Goal: Task Accomplishment & Management: Complete application form

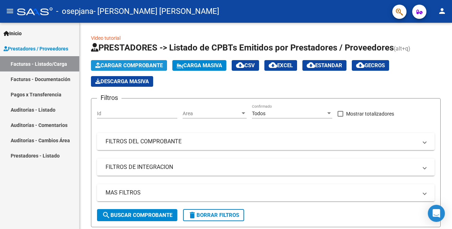
click at [141, 66] on span "Cargar Comprobante" at bounding box center [128, 65] width 67 height 6
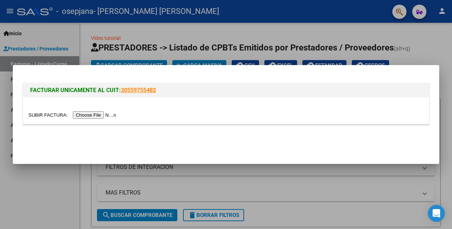
click at [104, 117] on input "file" at bounding box center [73, 114] width 90 height 7
click at [92, 115] on input "file" at bounding box center [73, 114] width 90 height 7
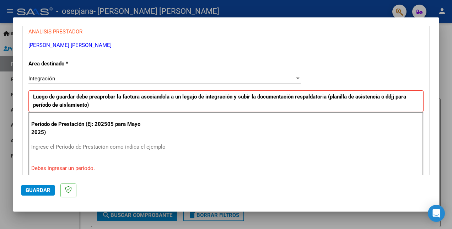
scroll to position [182, 0]
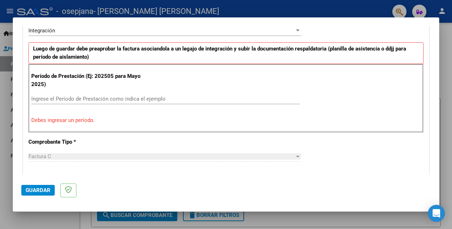
drag, startPoint x: 216, startPoint y: 103, endPoint x: 210, endPoint y: 100, distance: 7.0
click at [210, 100] on div "Ingrese el Período de Prestación como indica el ejemplo" at bounding box center [165, 98] width 269 height 11
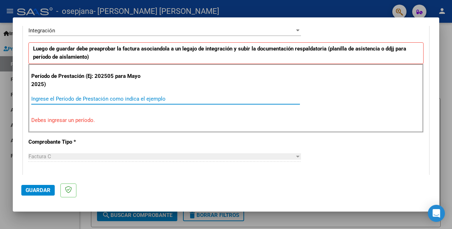
click at [210, 100] on input "Ingrese el Período de Prestación como indica el ejemplo" at bounding box center [165, 99] width 269 height 6
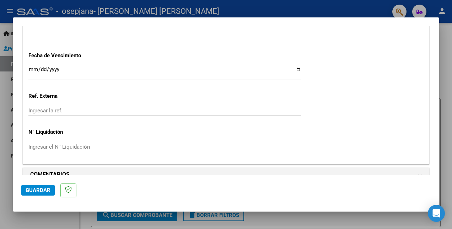
scroll to position [498, 0]
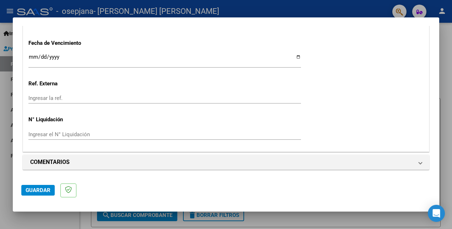
type input "202509"
click at [293, 59] on input "Ingresar la fecha" at bounding box center [164, 59] width 272 height 11
type input "[DATE]"
click at [50, 189] on button "Guardar" at bounding box center [37, 190] width 33 height 11
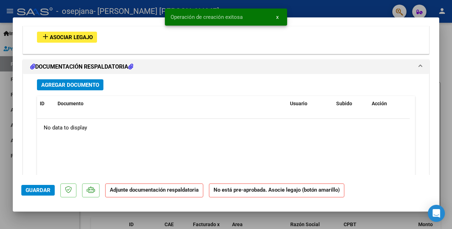
scroll to position [648, 0]
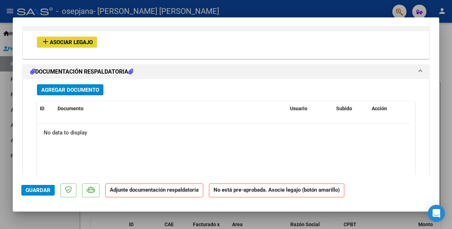
click at [79, 42] on span "Asociar Legajo" at bounding box center [71, 42] width 43 height 6
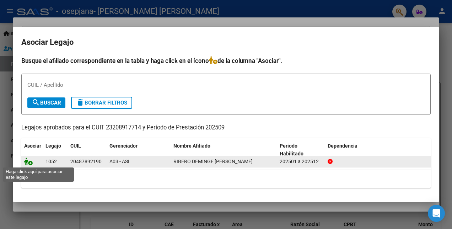
click at [29, 163] on icon at bounding box center [28, 161] width 9 height 8
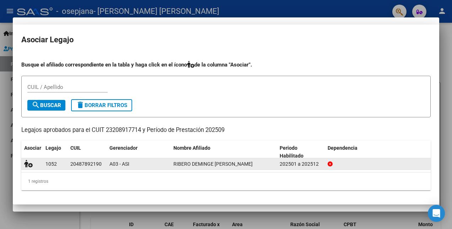
scroll to position [667, 0]
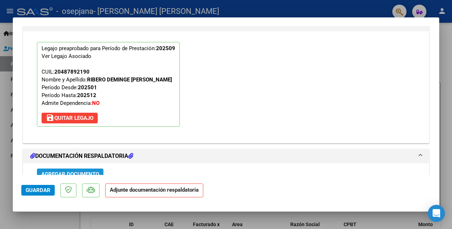
click at [92, 171] on span "Agregar Documento" at bounding box center [70, 174] width 58 height 6
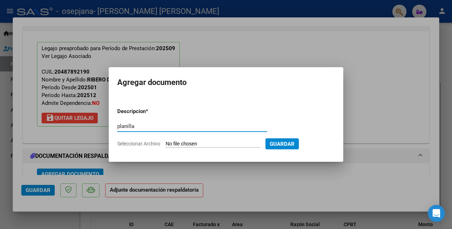
type input "planilla"
click at [184, 144] on input "Seleccionar Archivo" at bounding box center [213, 144] width 94 height 7
type input "C:\fakepath\Ribero.pdf"
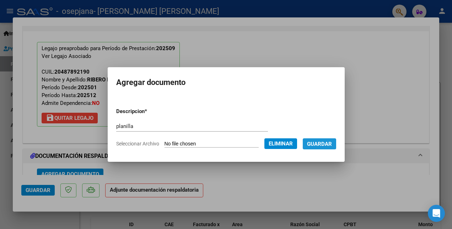
click at [332, 144] on span "Guardar" at bounding box center [319, 144] width 25 height 6
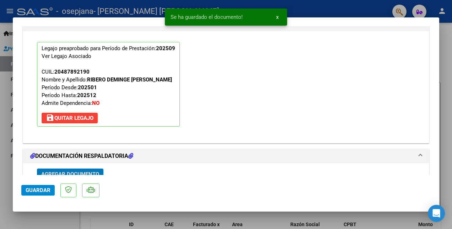
scroll to position [671, 0]
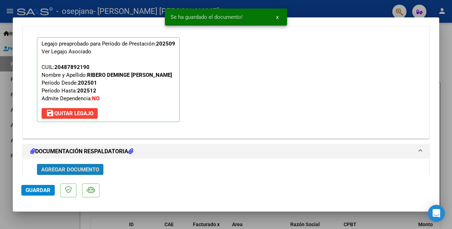
click at [64, 170] on span "Agregar Documento" at bounding box center [70, 169] width 58 height 6
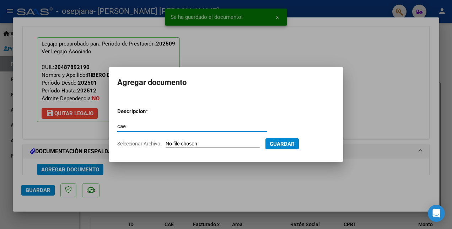
type input "cae"
click at [173, 142] on input "Seleccionar Archivo" at bounding box center [213, 144] width 94 height 7
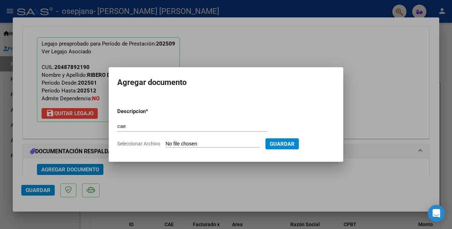
type input "C:\fakepath\cae (1).pdf"
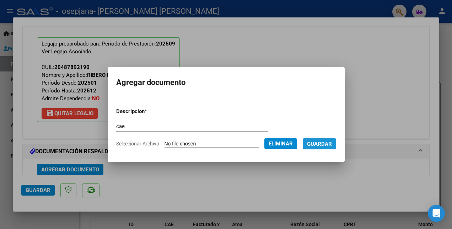
click at [328, 144] on span "Guardar" at bounding box center [319, 144] width 25 height 6
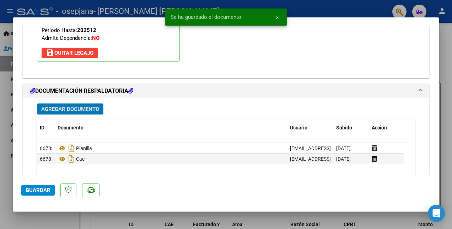
scroll to position [735, 0]
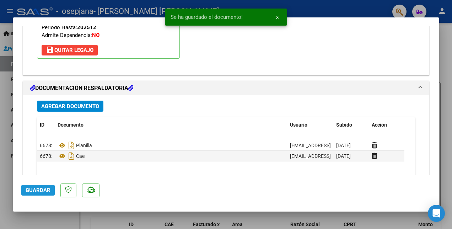
click at [52, 185] on button "Guardar" at bounding box center [37, 190] width 33 height 11
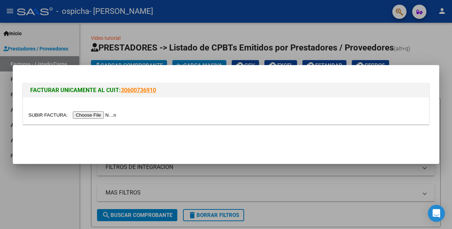
click at [97, 117] on input "file" at bounding box center [73, 114] width 90 height 7
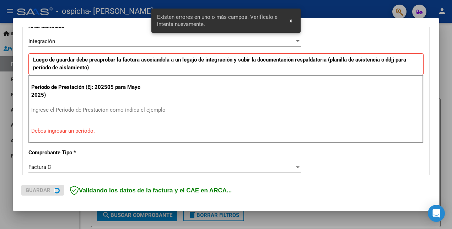
scroll to position [199, 0]
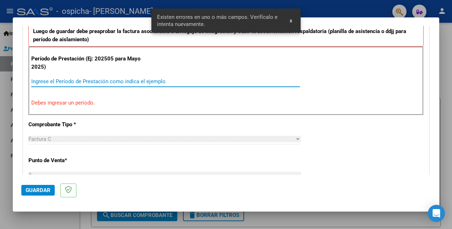
click at [63, 83] on input "Ingrese el Período de Prestación como indica el ejemplo" at bounding box center [165, 81] width 269 height 6
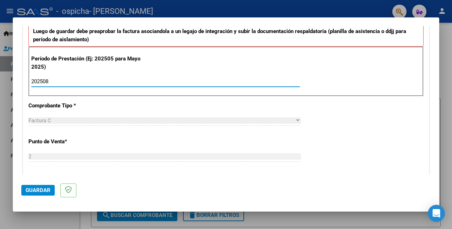
type input "202509"
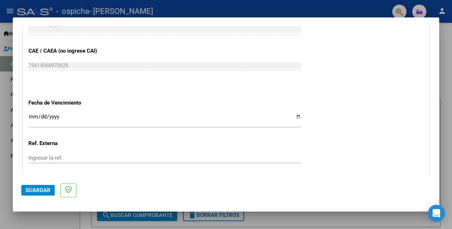
scroll to position [447, 0]
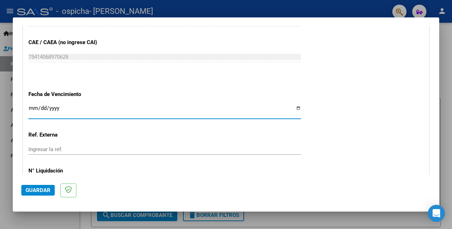
click at [295, 109] on input "Ingresar la fecha" at bounding box center [164, 110] width 272 height 11
type input "[DATE]"
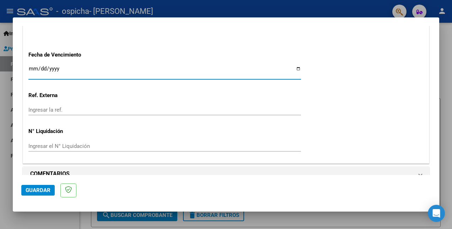
scroll to position [498, 0]
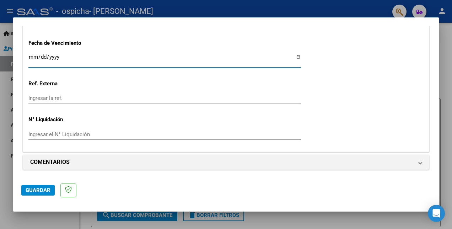
click at [49, 193] on span "Guardar" at bounding box center [38, 190] width 25 height 6
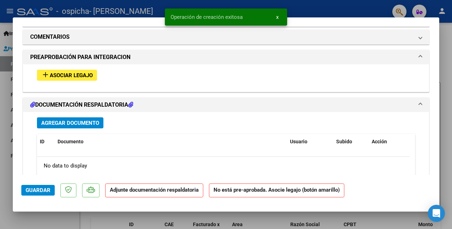
scroll to position [618, 0]
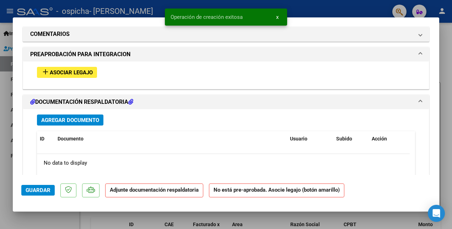
click at [88, 75] on span "Asociar Legajo" at bounding box center [71, 72] width 43 height 6
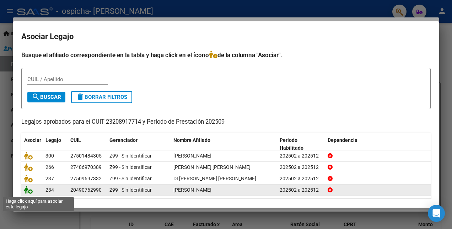
click at [28, 191] on icon at bounding box center [28, 190] width 9 height 8
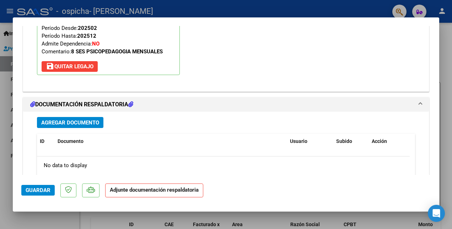
scroll to position [727, 0]
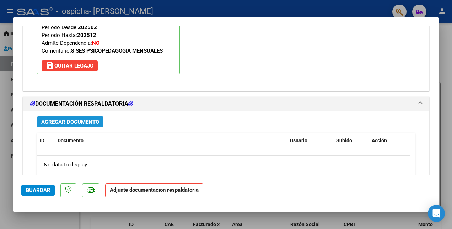
click at [83, 123] on span "Agregar Documento" at bounding box center [70, 122] width 58 height 6
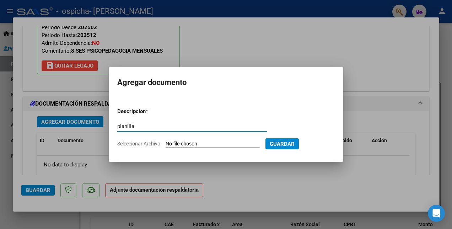
type input "planilla"
click at [230, 142] on input "Seleccionar Archivo" at bounding box center [213, 144] width 94 height 7
type input "C:\fakepath\[PERSON_NAME].pdf"
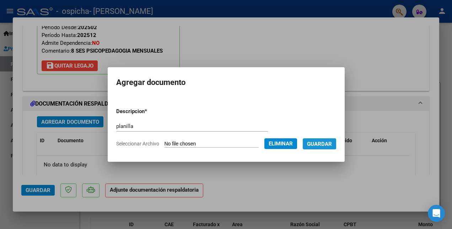
click at [322, 142] on span "Guardar" at bounding box center [319, 144] width 25 height 6
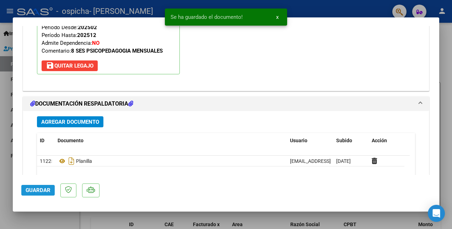
click at [44, 189] on span "Guardar" at bounding box center [38, 190] width 25 height 6
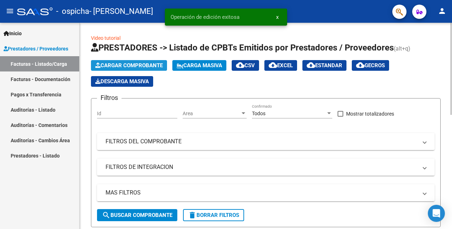
click at [123, 63] on span "Cargar Comprobante" at bounding box center [128, 65] width 67 height 6
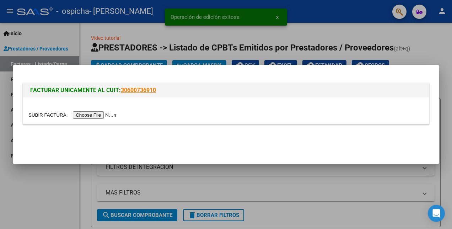
click at [103, 116] on input "file" at bounding box center [73, 114] width 90 height 7
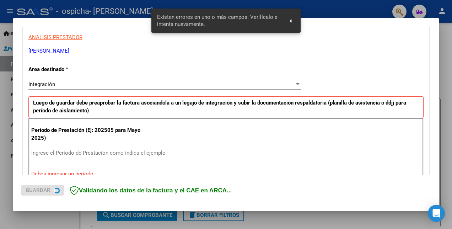
scroll to position [160, 0]
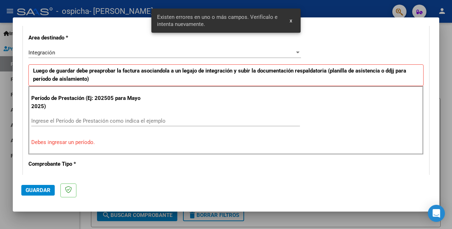
drag, startPoint x: 214, startPoint y: 117, endPoint x: 215, endPoint y: 123, distance: 6.9
click at [215, 123] on div "Ingrese el Período de Prestación como indica el ejemplo" at bounding box center [165, 120] width 269 height 11
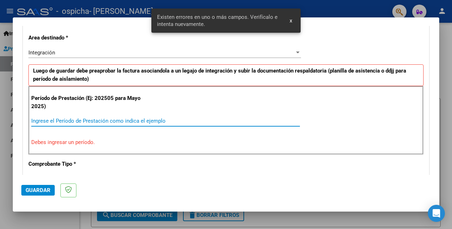
click at [215, 123] on input "Ingrese el Período de Prestación como indica el ejemplo" at bounding box center [165, 121] width 269 height 6
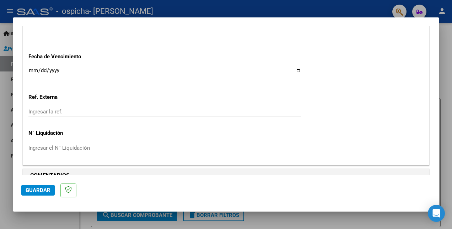
scroll to position [498, 0]
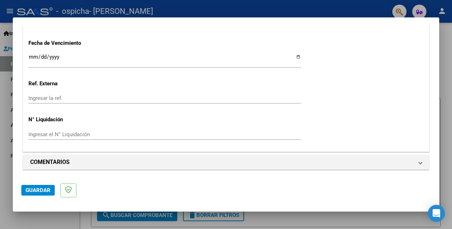
type input "202509"
click at [292, 56] on input "Ingresar la fecha" at bounding box center [164, 59] width 272 height 11
type input "[DATE]"
click at [31, 191] on span "Guardar" at bounding box center [38, 190] width 25 height 6
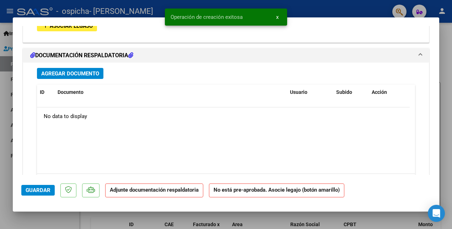
scroll to position [703, 0]
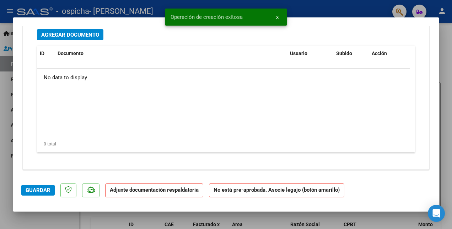
click at [52, 166] on div "Agregar Documento ID Documento Usuario Subido Acción No data to display 0 total…" at bounding box center [226, 96] width 406 height 145
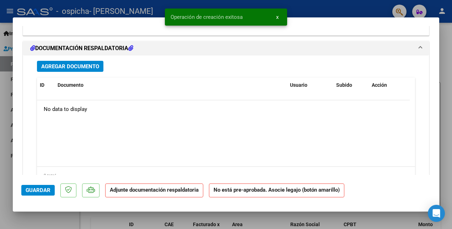
scroll to position [644, 0]
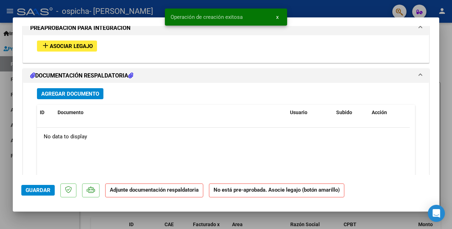
click at [54, 50] on button "add Asociar Legajo" at bounding box center [67, 45] width 60 height 11
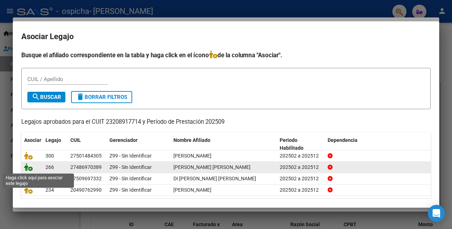
click at [28, 168] on icon at bounding box center [28, 167] width 9 height 8
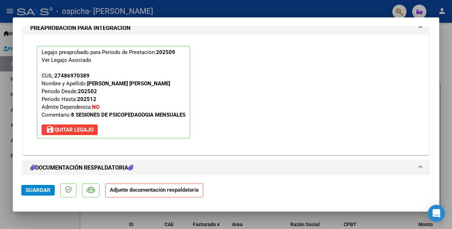
scroll to position [704, 0]
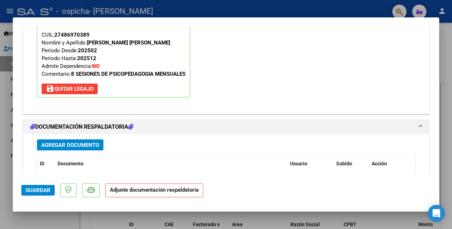
click at [85, 147] on span "Agregar Documento" at bounding box center [70, 145] width 58 height 6
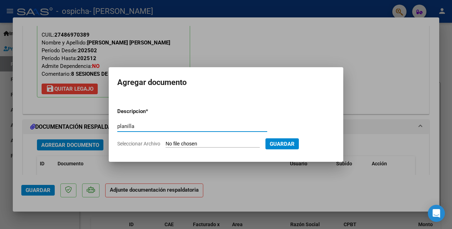
type input "planilla"
click at [178, 142] on input "Seleccionar Archivo" at bounding box center [213, 144] width 94 height 7
type input "C:\fakepath\[PERSON_NAME].pdf"
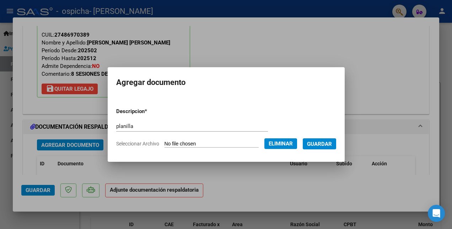
click at [334, 148] on button "Guardar" at bounding box center [319, 143] width 33 height 11
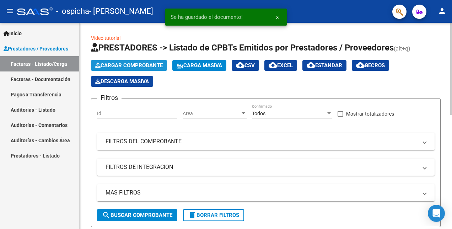
click at [119, 63] on span "Cargar Comprobante" at bounding box center [128, 65] width 67 height 6
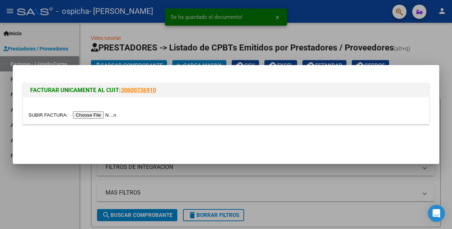
click at [108, 112] on input "file" at bounding box center [73, 114] width 90 height 7
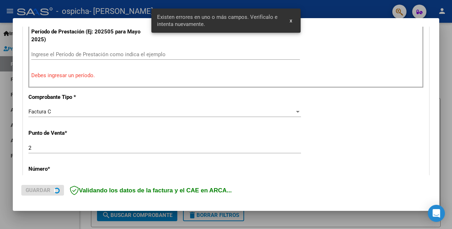
scroll to position [222, 0]
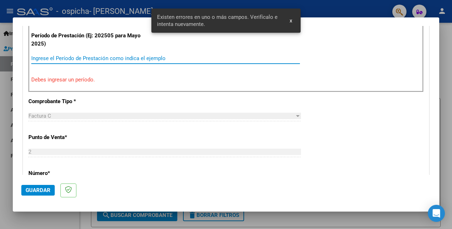
click at [85, 59] on input "Ingrese el Período de Prestación como indica el ejemplo" at bounding box center [165, 58] width 269 height 6
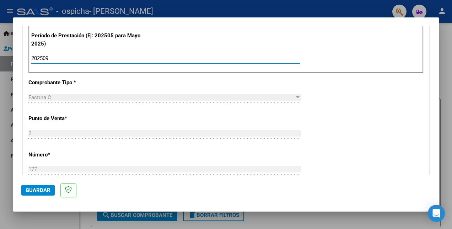
scroll to position [498, 0]
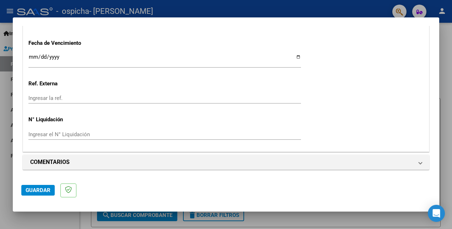
type input "202509"
click at [293, 59] on input "Ingresar la fecha" at bounding box center [164, 59] width 272 height 11
type input "[DATE]"
click at [40, 191] on span "Guardar" at bounding box center [38, 190] width 25 height 6
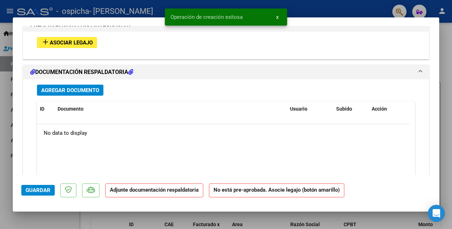
scroll to position [643, 0]
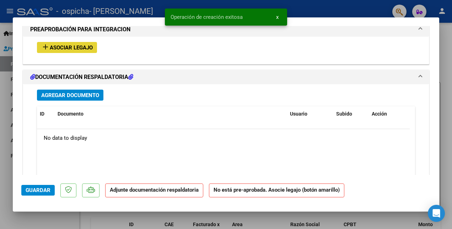
click at [76, 45] on span "Asociar Legajo" at bounding box center [71, 47] width 43 height 6
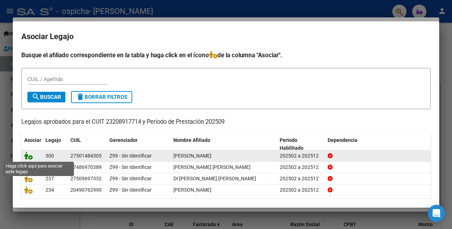
click at [28, 159] on icon at bounding box center [28, 156] width 9 height 8
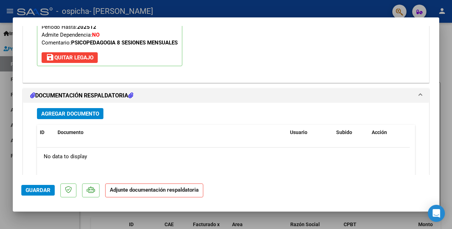
scroll to position [736, 0]
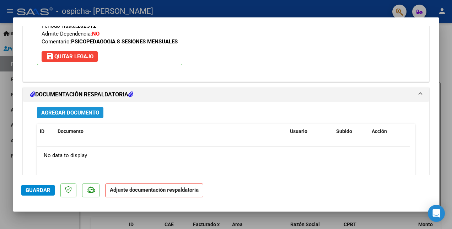
click at [94, 113] on span "Agregar Documento" at bounding box center [70, 112] width 58 height 6
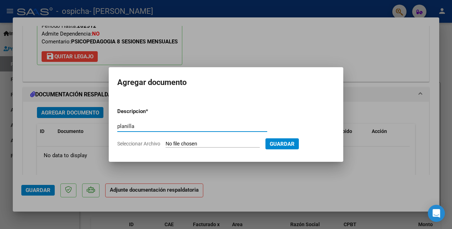
type input "planilla"
click at [183, 145] on input "Seleccionar Archivo" at bounding box center [213, 144] width 94 height 7
type input "C:\fakepath\[PERSON_NAME].pdf"
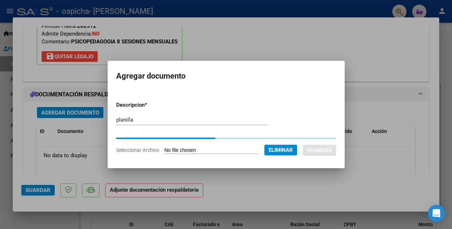
click at [320, 140] on form "Descripcion * planilla Escriba aquí una descripcion Seleccionar Archivo Elimina…" at bounding box center [226, 128] width 220 height 64
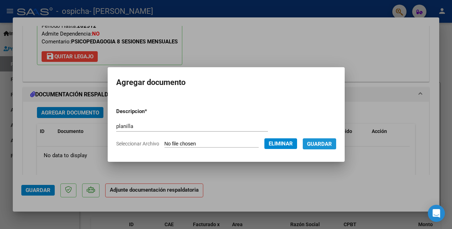
click at [320, 140] on span "Guardar" at bounding box center [319, 143] width 25 height 6
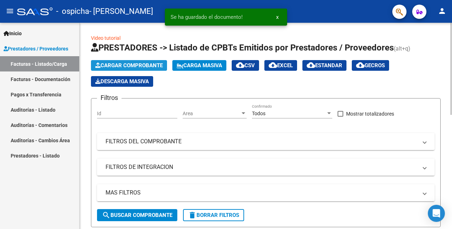
click at [142, 66] on span "Cargar Comprobante" at bounding box center [128, 65] width 67 height 6
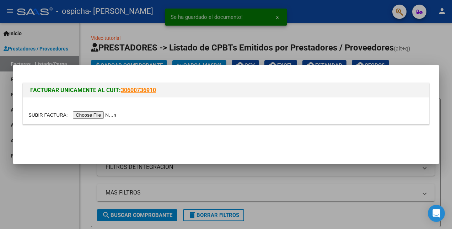
click at [106, 111] on input "file" at bounding box center [73, 114] width 90 height 7
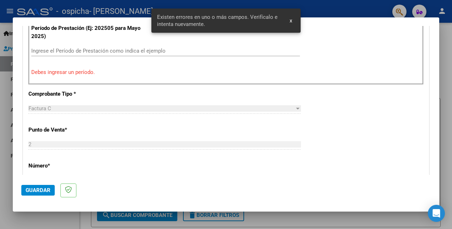
scroll to position [219, 0]
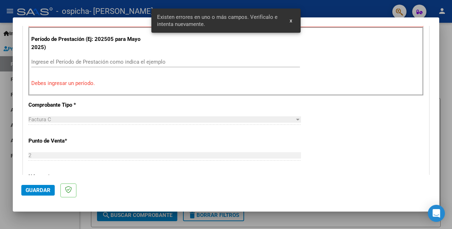
click at [151, 61] on input "Ingrese el Período de Prestación como indica el ejemplo" at bounding box center [165, 62] width 269 height 6
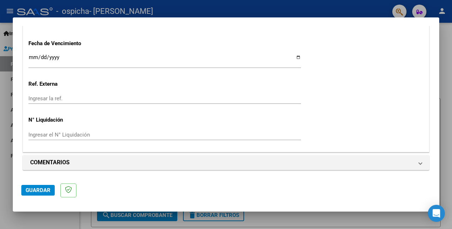
scroll to position [498, 0]
type input "202509"
click at [43, 190] on span "Guardar" at bounding box center [38, 190] width 25 height 6
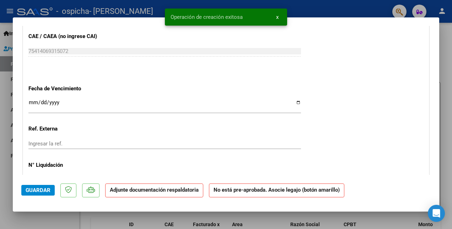
scroll to position [447, 0]
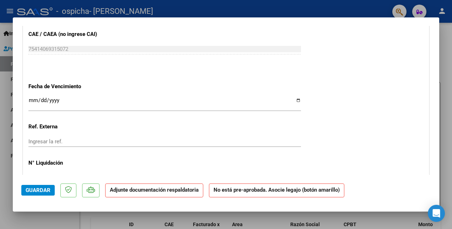
click at [46, 140] on input "Ingresar la ref." at bounding box center [164, 141] width 272 height 6
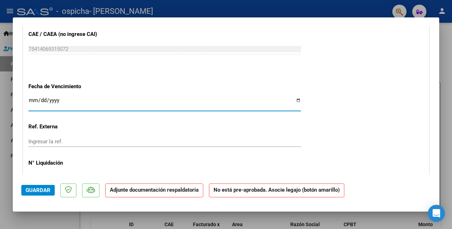
click at [294, 101] on input "Ingresar la fecha" at bounding box center [164, 102] width 272 height 11
type input "[DATE]"
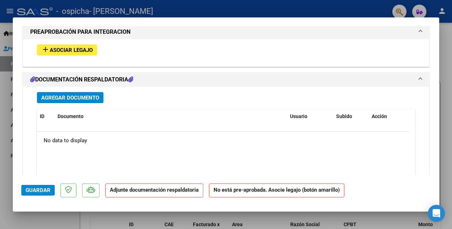
scroll to position [645, 0]
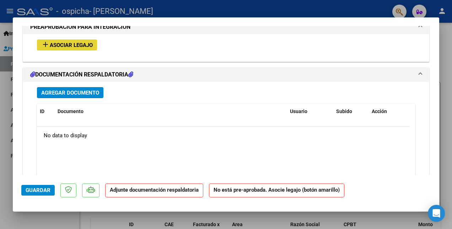
click at [84, 44] on span "Asociar Legajo" at bounding box center [71, 45] width 43 height 6
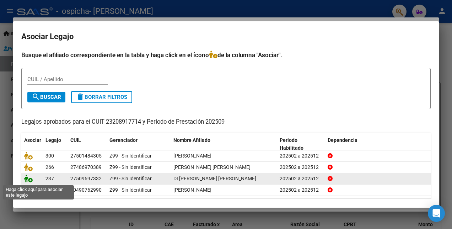
click at [29, 181] on icon at bounding box center [28, 178] width 9 height 8
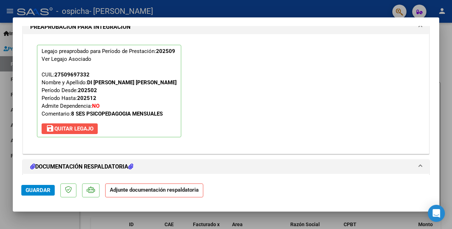
scroll to position [707, 0]
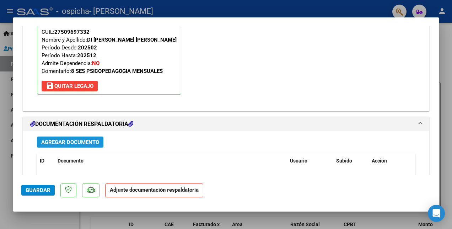
click at [94, 139] on span "Agregar Documento" at bounding box center [70, 142] width 58 height 6
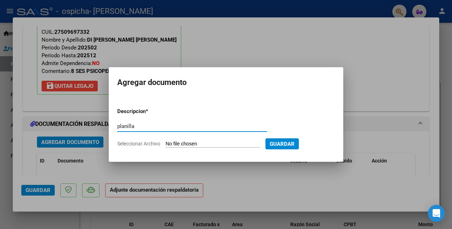
type input "planilla"
click at [198, 141] on input "Seleccionar Archivo" at bounding box center [213, 144] width 94 height 7
type input "C:\fakepath\Divenuta.pdf"
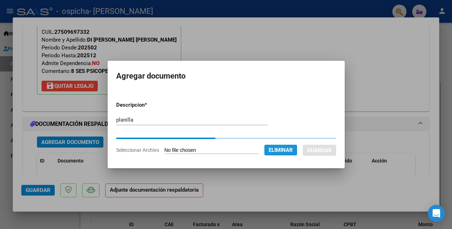
click at [297, 145] on button "Eliminar" at bounding box center [280, 150] width 33 height 11
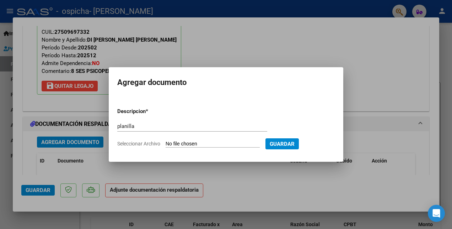
click at [260, 144] on input "Seleccionar Archivo" at bounding box center [213, 144] width 94 height 7
type input "C:\fakepath\Divenuta.pdf"
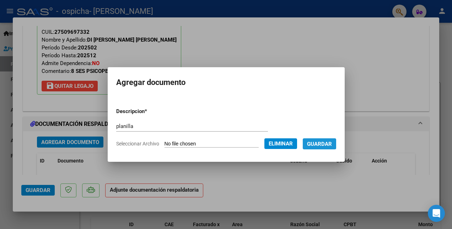
click at [325, 139] on button "Guardar" at bounding box center [319, 143] width 33 height 11
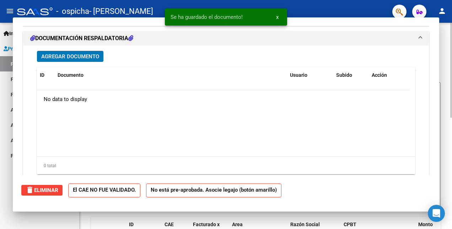
scroll to position [0, 0]
